Goal: Information Seeking & Learning: Check status

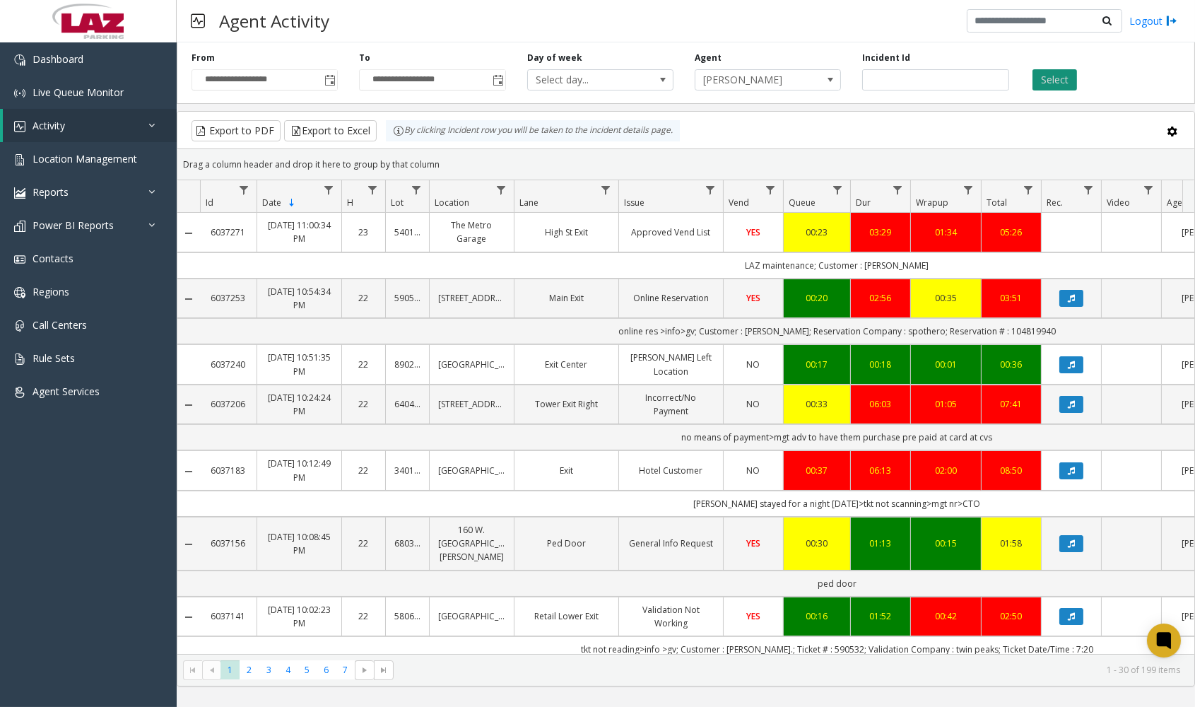
click at [1055, 75] on button "Select" at bounding box center [1055, 79] width 45 height 21
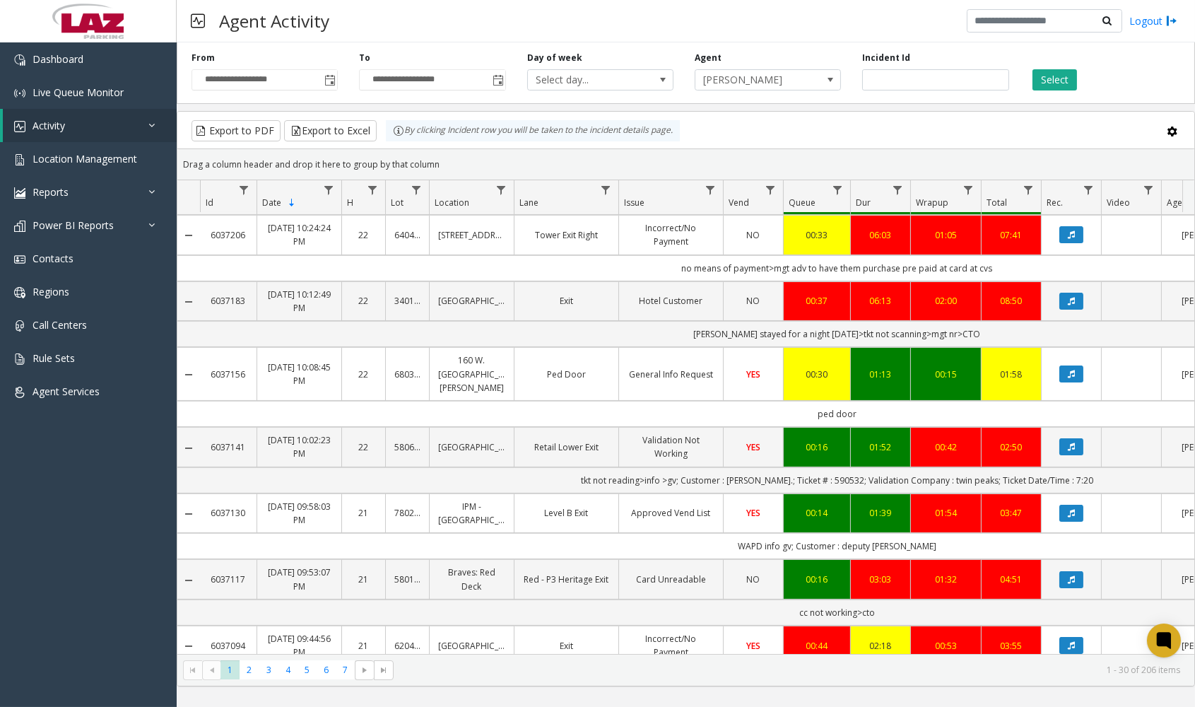
scroll to position [628, 0]
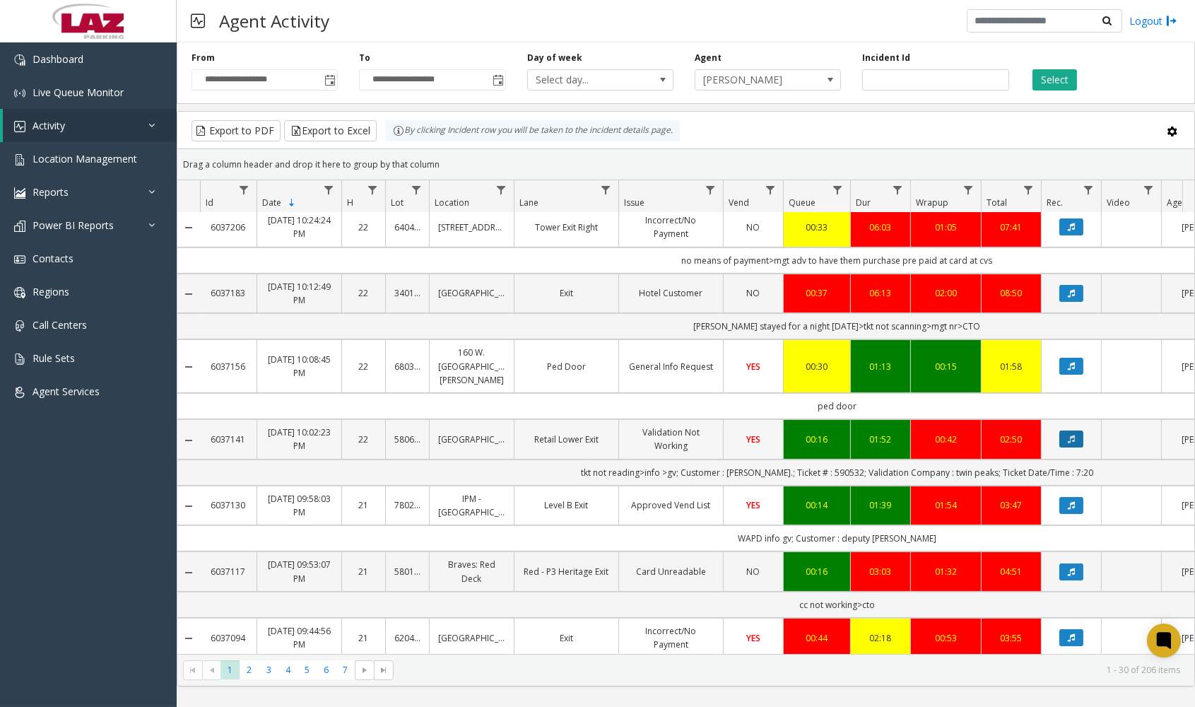
click at [1064, 432] on button "Data table" at bounding box center [1072, 438] width 24 height 17
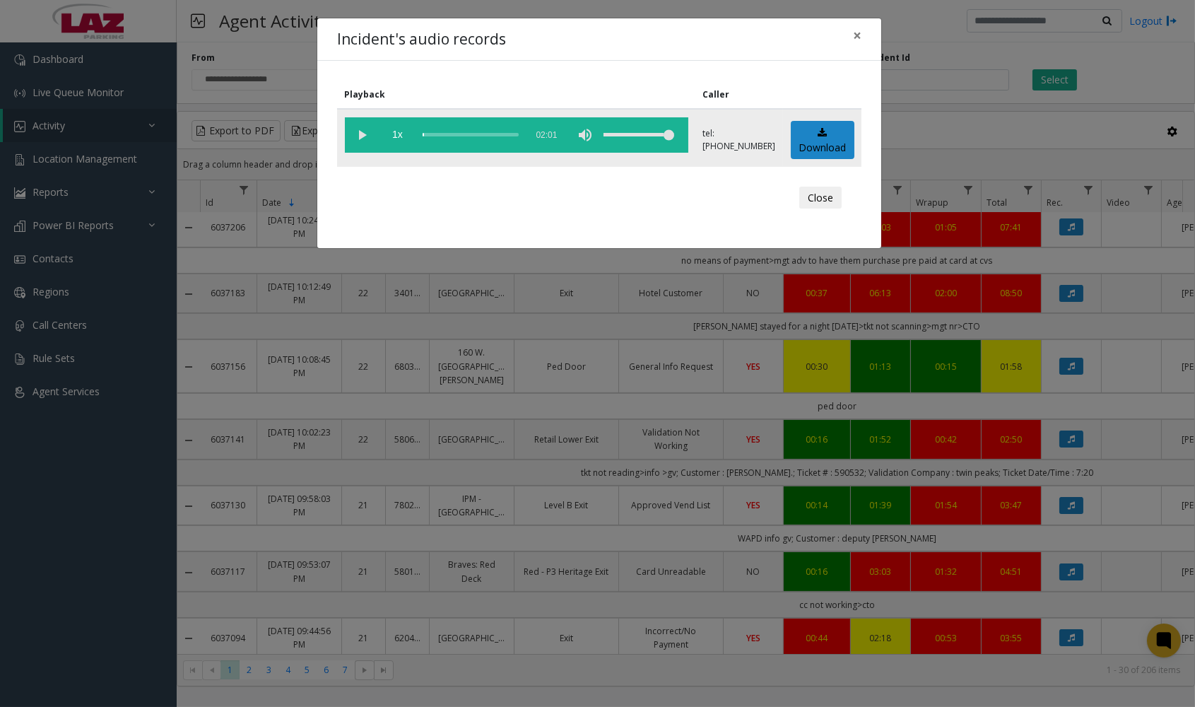
click at [357, 132] on vg-play-pause at bounding box center [362, 134] width 35 height 35
click at [432, 135] on div "scrub bar" at bounding box center [471, 134] width 96 height 35
click at [363, 129] on vg-play-pause at bounding box center [362, 134] width 35 height 35
click at [820, 194] on button "Close" at bounding box center [820, 198] width 42 height 23
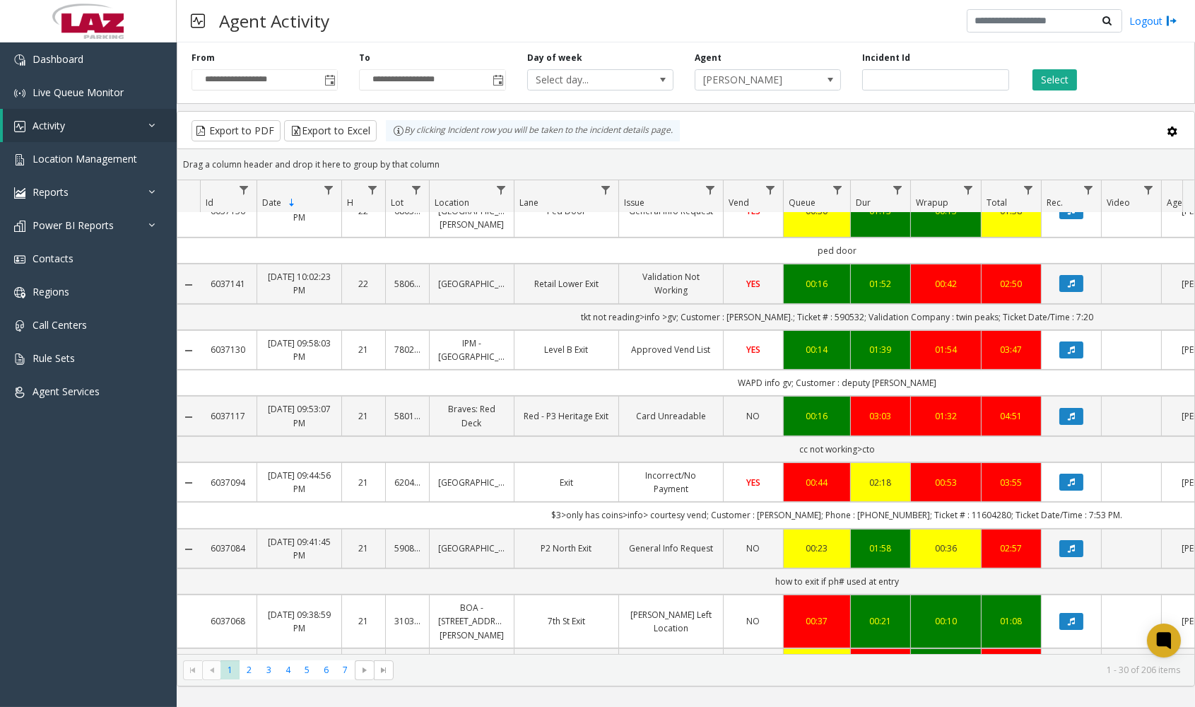
scroll to position [785, 0]
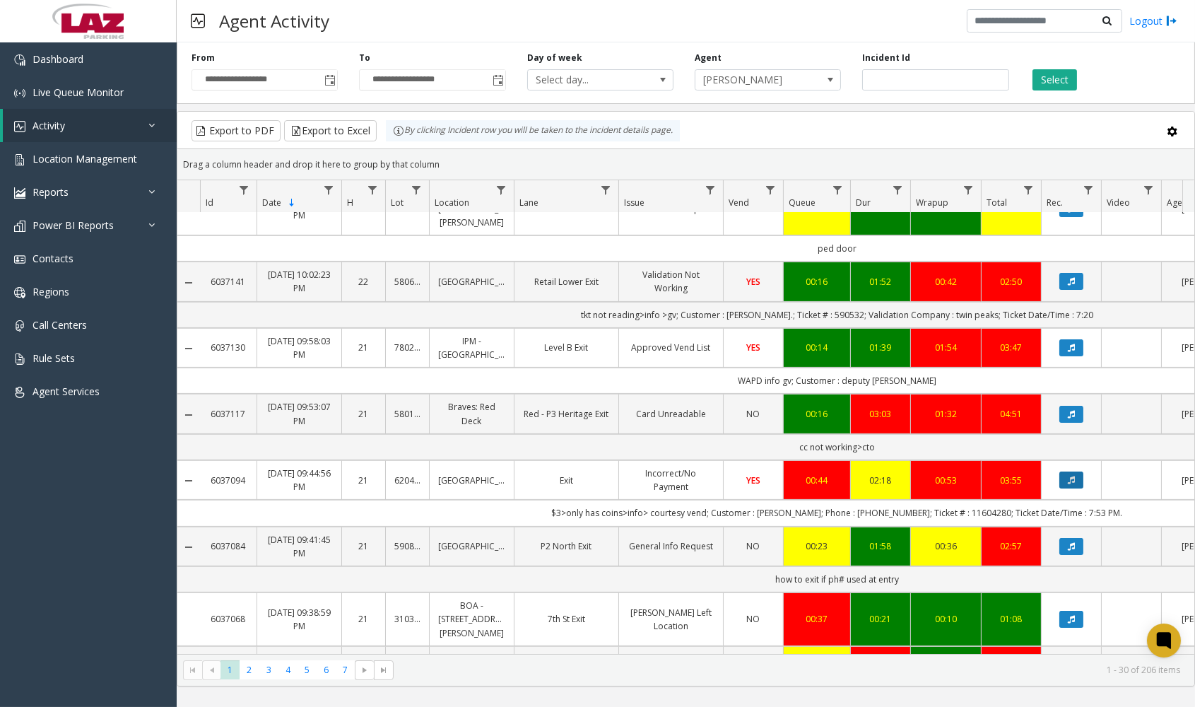
click at [1073, 481] on icon "Data table" at bounding box center [1071, 480] width 7 height 8
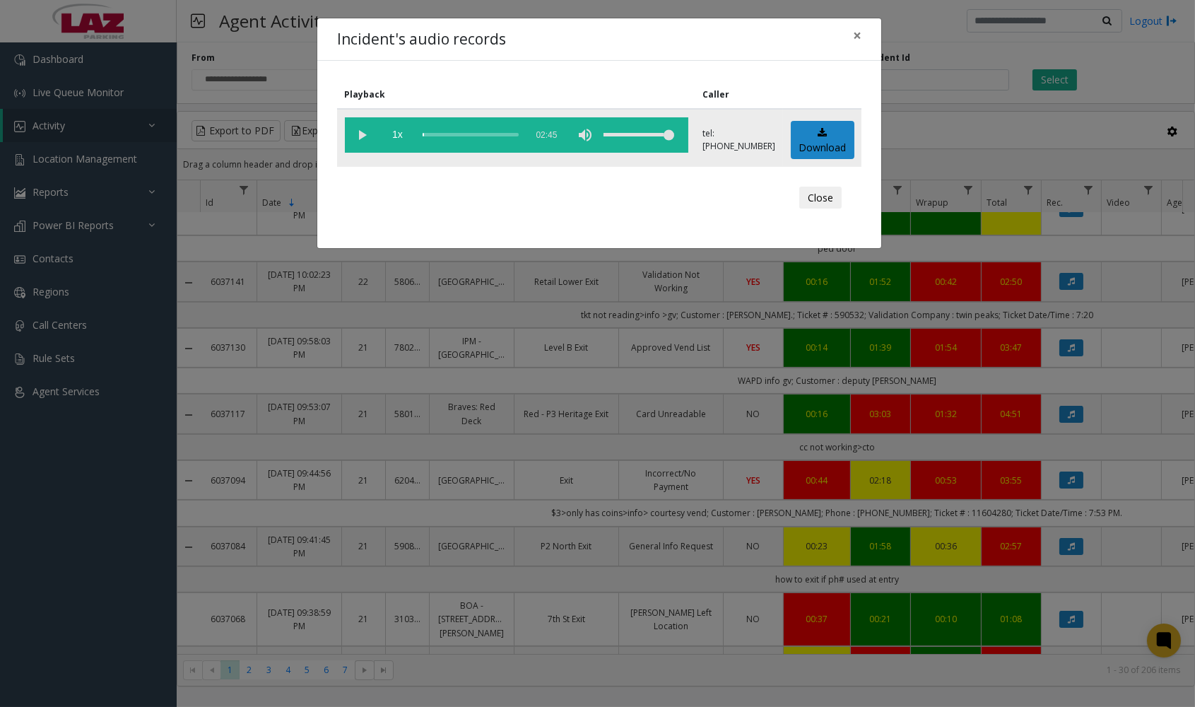
click at [359, 128] on vg-play-pause at bounding box center [362, 134] width 35 height 35
click at [432, 136] on div "scrub bar" at bounding box center [471, 134] width 96 height 35
click at [814, 191] on button "Close" at bounding box center [820, 198] width 42 height 23
